Goal: Use online tool/utility: Utilize a website feature to perform a specific function

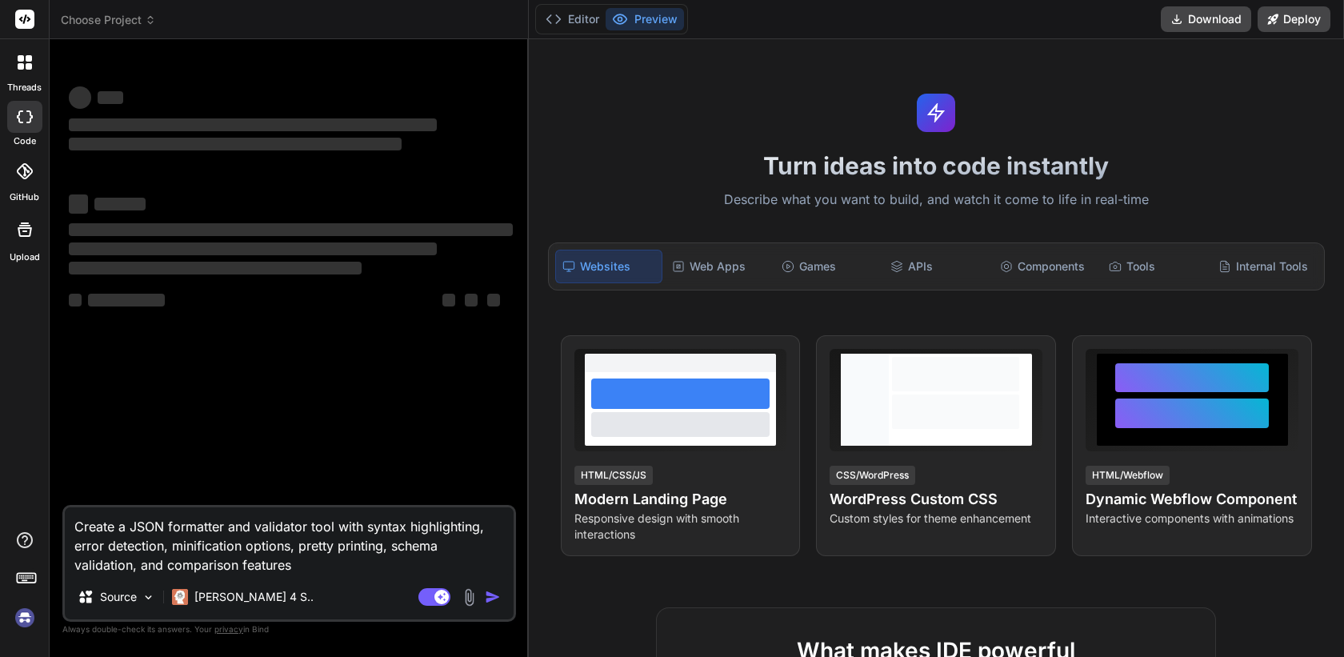
type textarea "x"
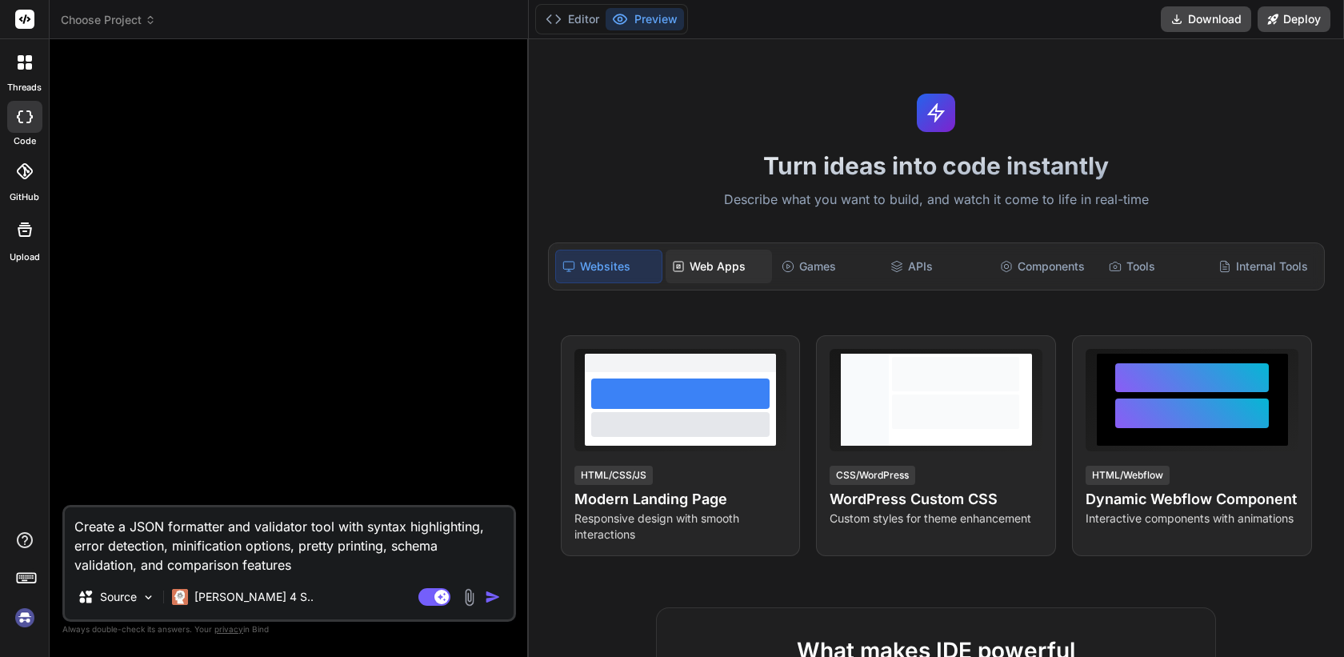
click at [733, 267] on div "Web Apps" at bounding box center [719, 267] width 106 height 34
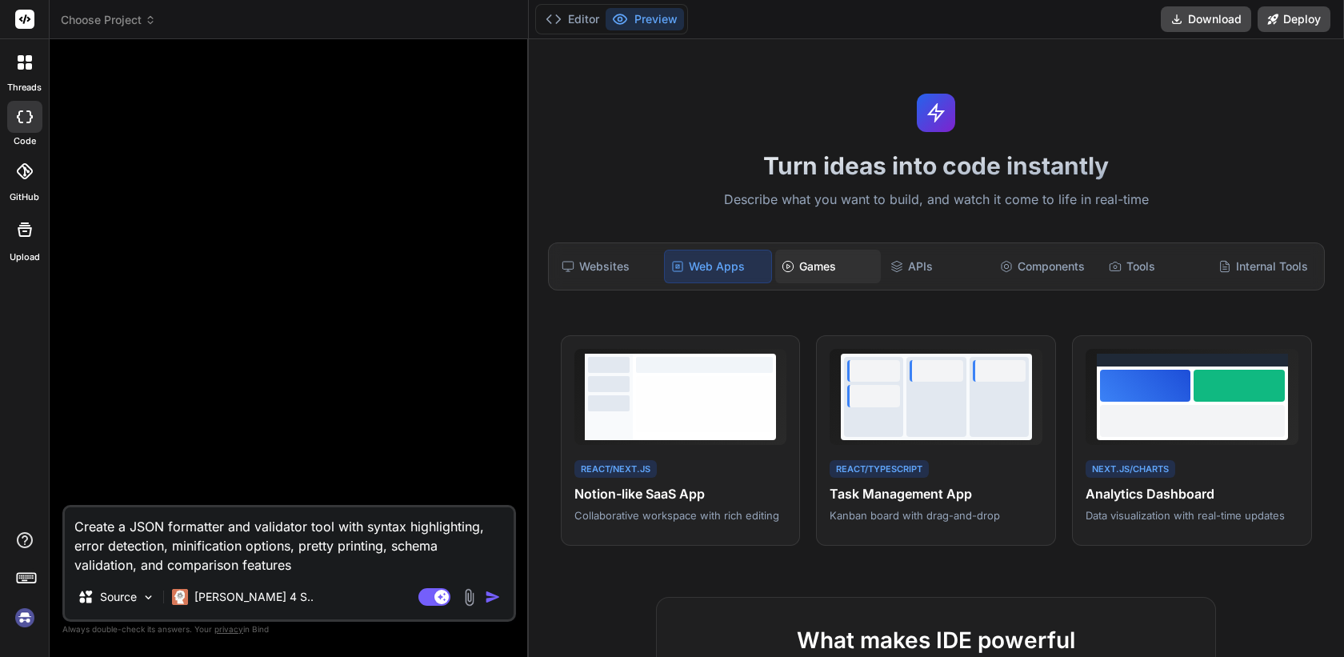
click at [807, 274] on div "Games" at bounding box center [828, 267] width 106 height 34
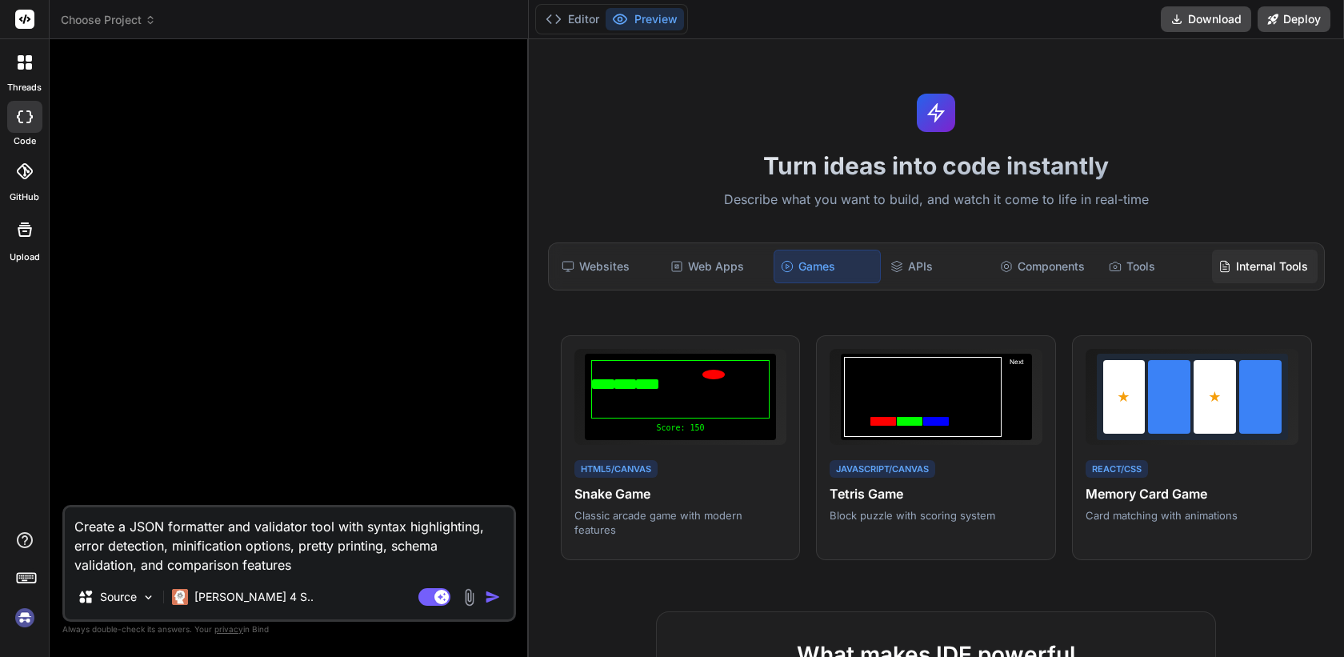
click at [1248, 269] on div "Internal Tools" at bounding box center [1265, 267] width 106 height 34
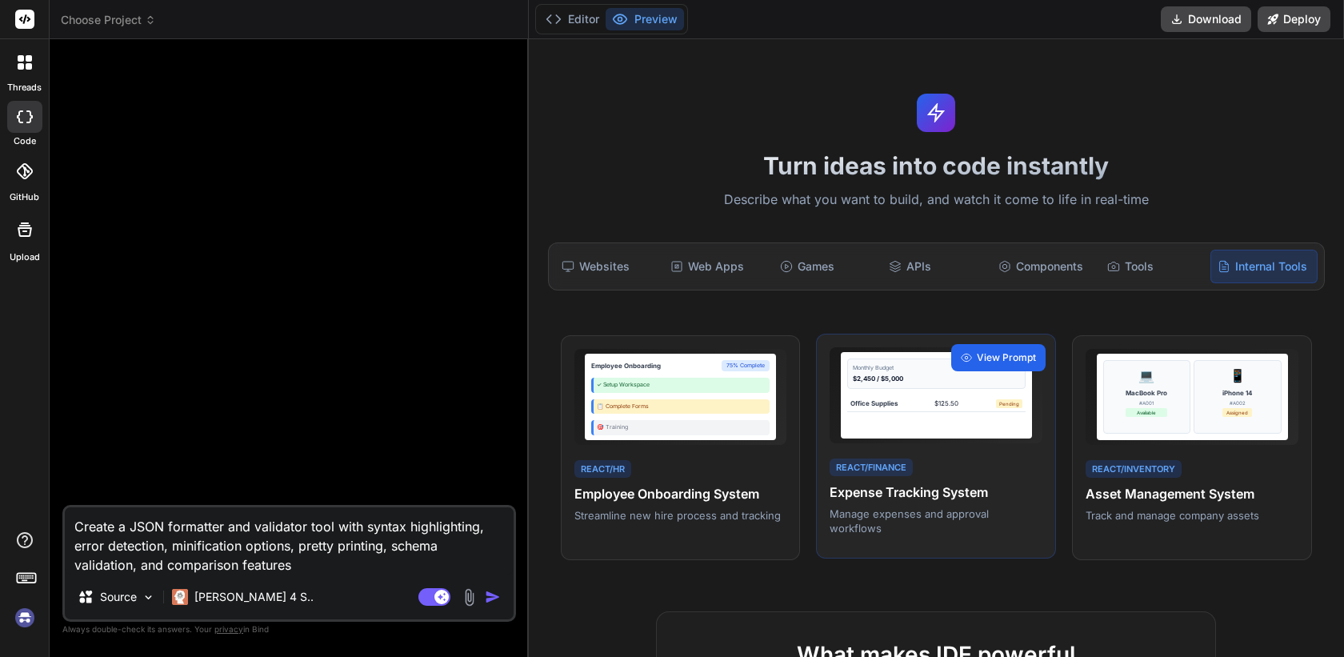
click at [1010, 353] on span "View Prompt" at bounding box center [1006, 357] width 59 height 14
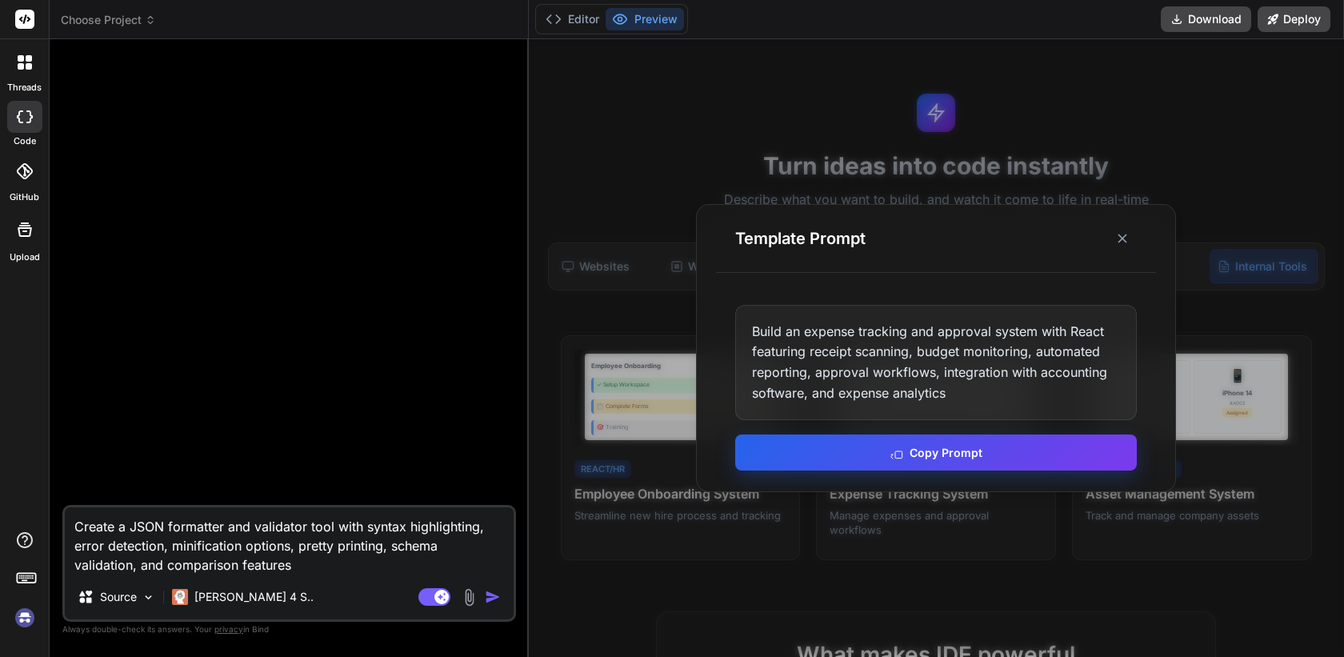
click at [955, 450] on button "Copy Prompt" at bounding box center [936, 452] width 402 height 36
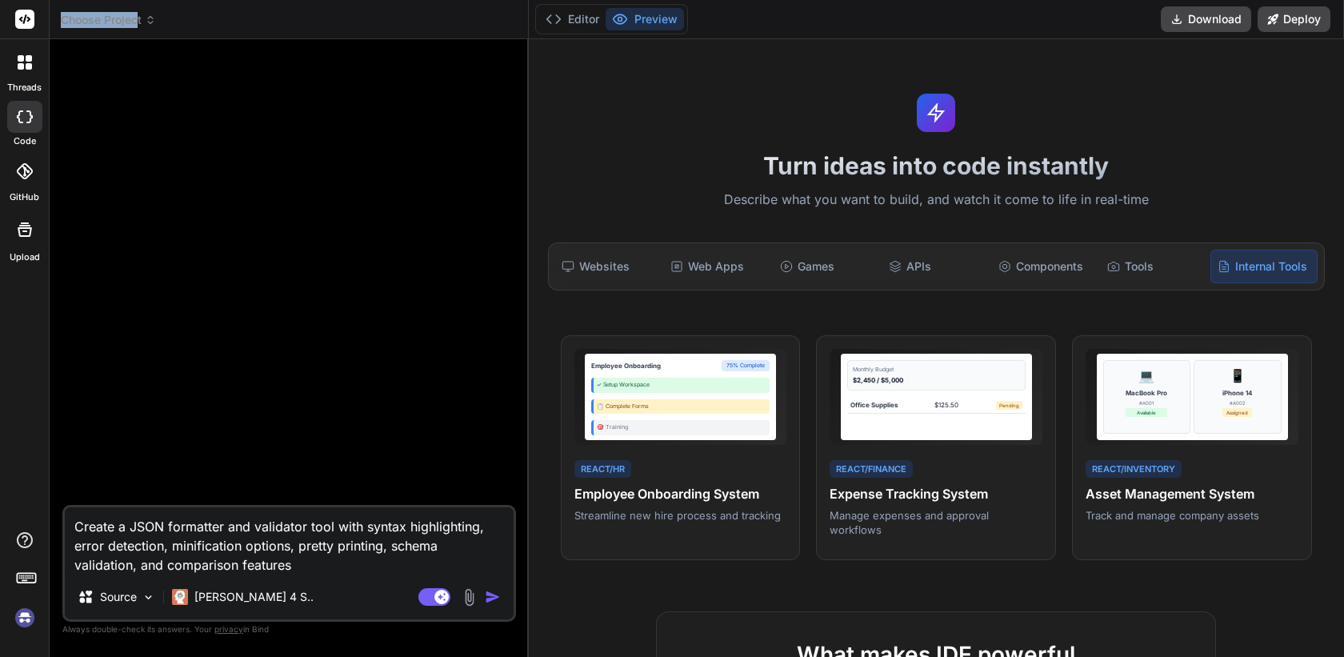
click at [140, 12] on span "Choose Project" at bounding box center [108, 20] width 95 height 16
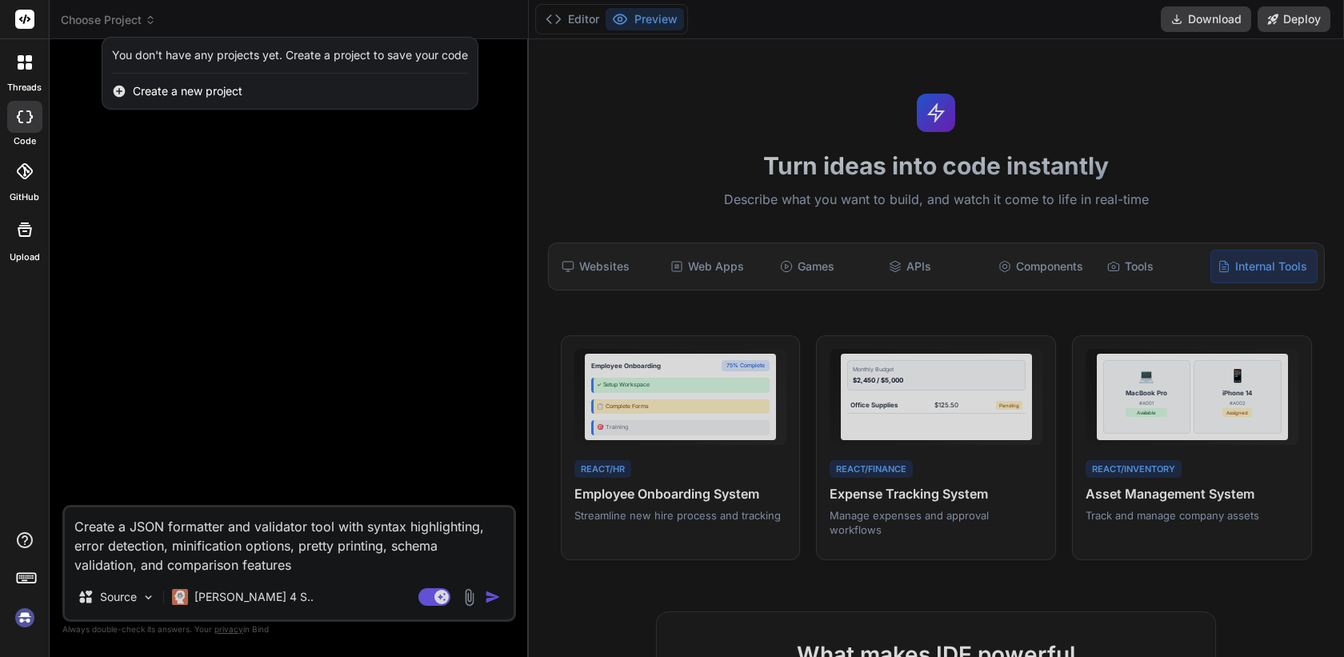
click at [140, 215] on div at bounding box center [672, 328] width 1344 height 657
